Goal: Information Seeking & Learning: Learn about a topic

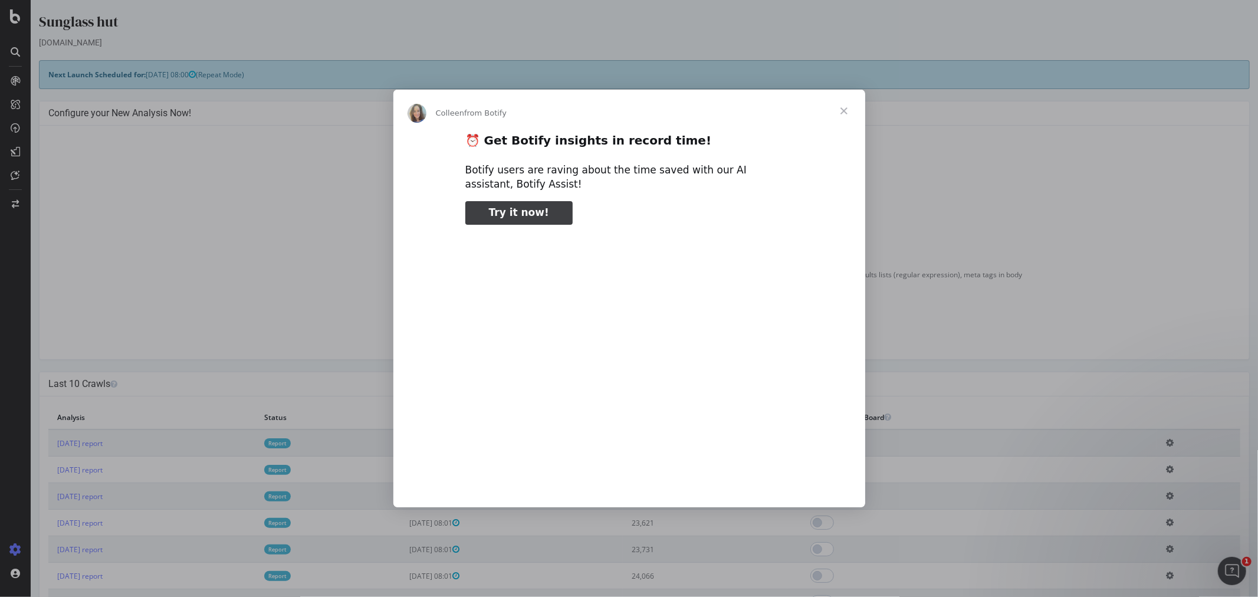
type input "477629"
click at [844, 110] on span "Close" at bounding box center [844, 111] width 42 height 42
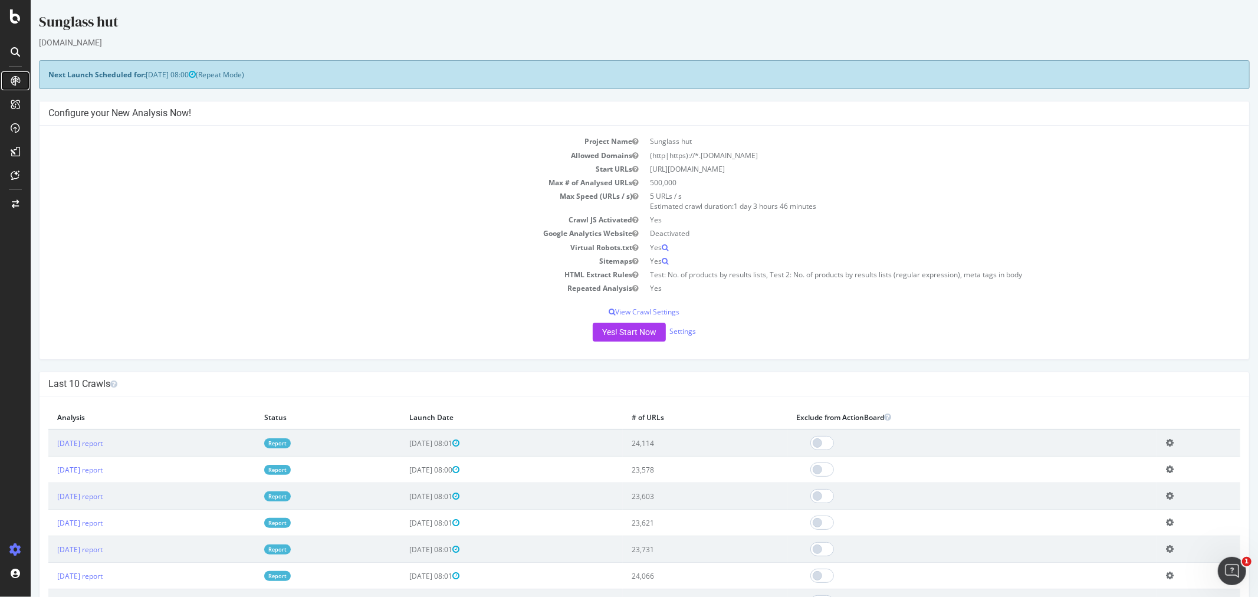
click at [12, 87] on div at bounding box center [15, 80] width 19 height 19
